Goal: Task Accomplishment & Management: Use online tool/utility

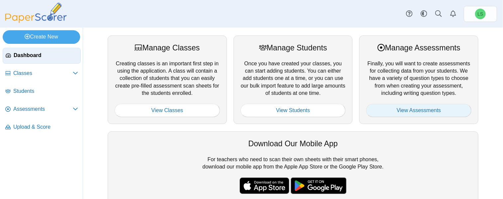
click at [395, 109] on link "View Assessments" at bounding box center [418, 110] width 105 height 13
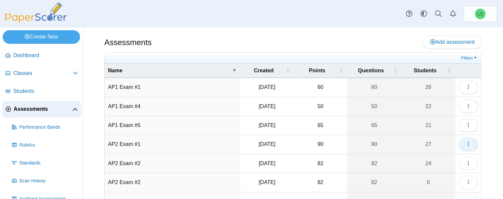
click at [468, 142] on use "button" at bounding box center [468, 144] width 1 height 4
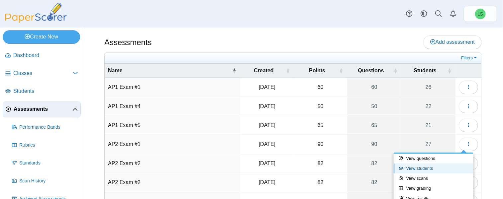
click at [428, 169] on link "View students" at bounding box center [434, 169] width 80 height 10
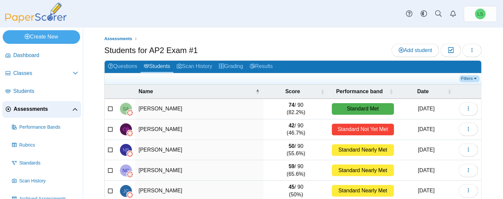
click at [471, 77] on link "Filters" at bounding box center [469, 78] width 20 height 7
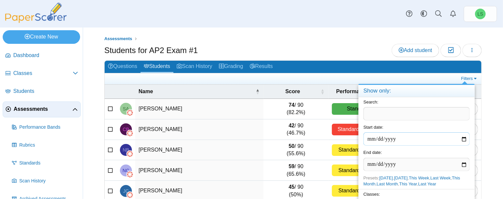
click at [384, 139] on input "date" at bounding box center [416, 139] width 106 height 13
click at [460, 178] on link "This Month" at bounding box center [411, 181] width 97 height 11
type input "**********"
click at [380, 111] on input "text" at bounding box center [416, 113] width 106 height 13
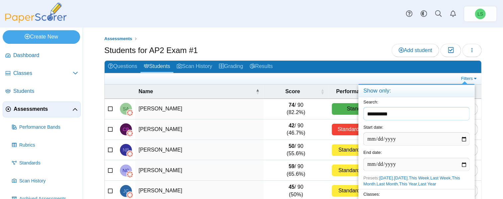
click at [376, 116] on input "**********" at bounding box center [416, 113] width 106 height 13
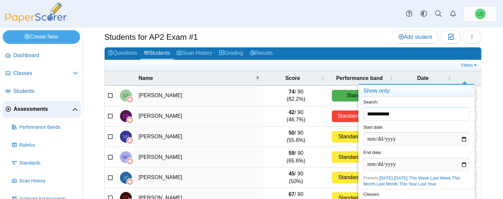
scroll to position [57, 0]
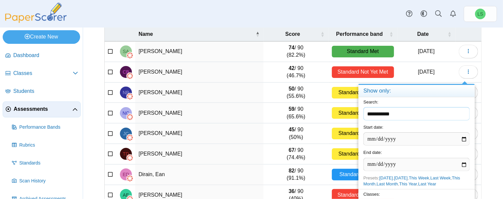
type input "**********"
click at [448, 190] on div "Classes: ​" at bounding box center [416, 201] width 116 height 25
click at [464, 83] on span at bounding box center [464, 82] width 5 height 3
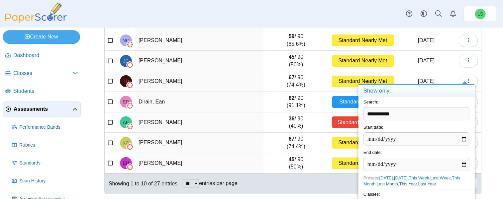
scroll to position [0, 0]
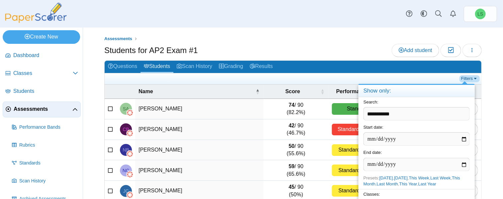
click at [472, 77] on link "Filters" at bounding box center [469, 78] width 20 height 7
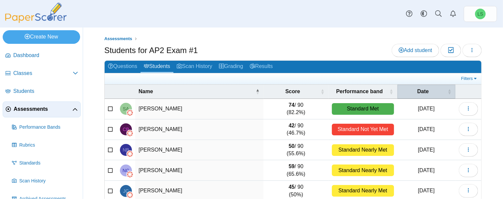
click at [448, 90] on span "\a Date\a : Activate to sort" at bounding box center [450, 92] width 4 height 14
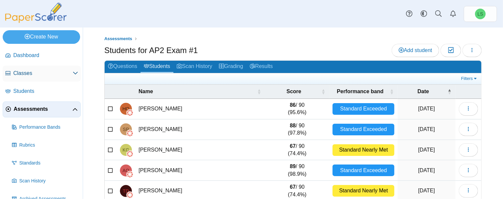
click at [16, 76] on span "Classes" at bounding box center [42, 73] width 59 height 7
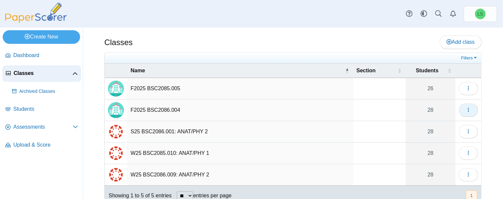
click at [466, 107] on icon "button" at bounding box center [468, 109] width 5 height 5
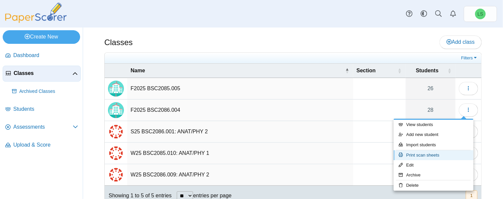
click at [419, 152] on link "Print scan sheets" at bounding box center [434, 156] width 80 height 10
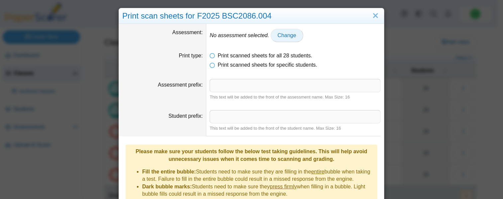
click at [286, 36] on span "Change" at bounding box center [287, 36] width 19 height 6
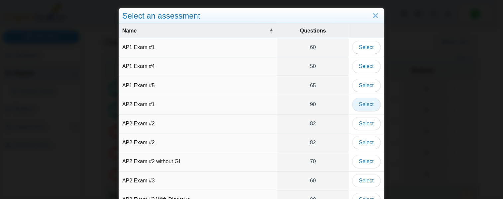
click at [363, 104] on span "Select" at bounding box center [366, 105] width 15 height 6
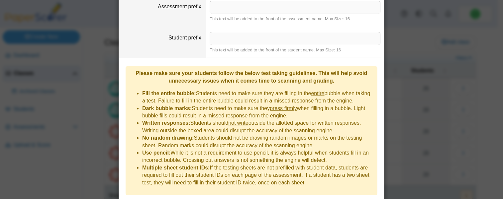
scroll to position [93, 0]
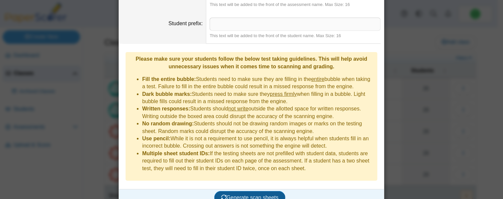
click at [241, 195] on span "Generate scan sheets" at bounding box center [249, 198] width 57 height 6
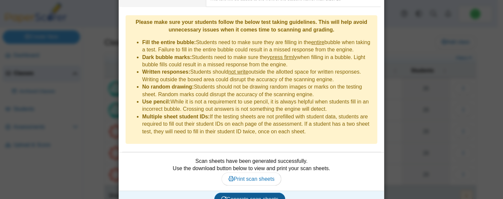
scroll to position [131, 0]
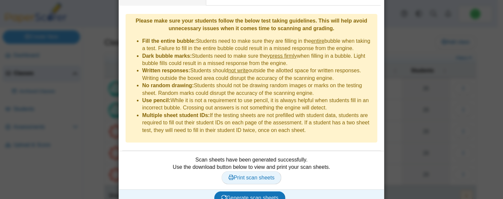
click at [237, 175] on span "Print scan sheets" at bounding box center [252, 178] width 46 height 6
